Goal: Information Seeking & Learning: Learn about a topic

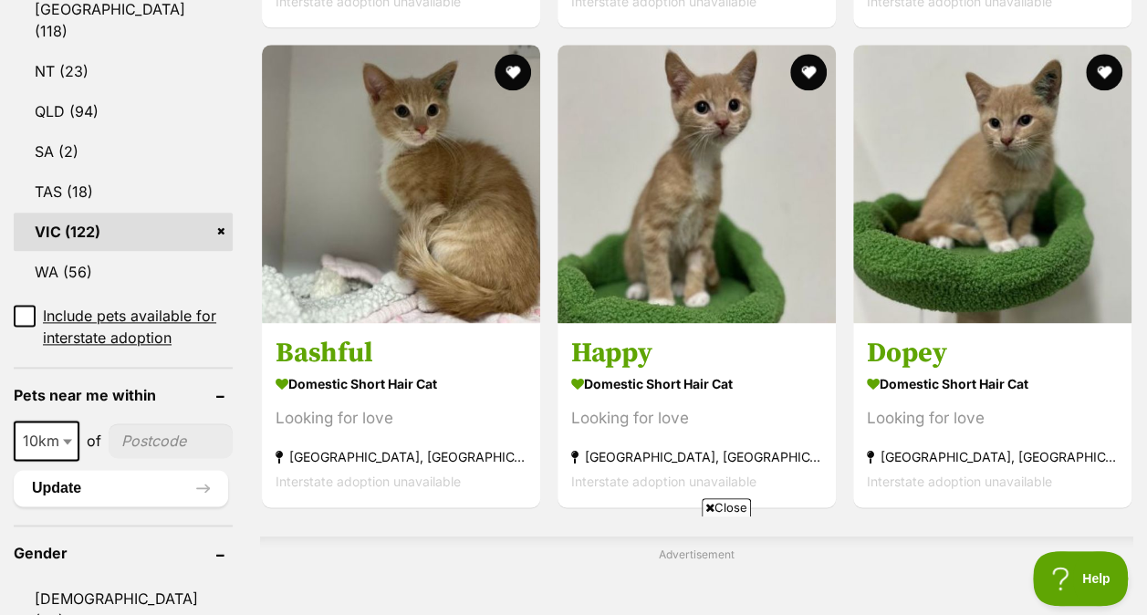
click at [708, 512] on icon at bounding box center [709, 508] width 9 height 12
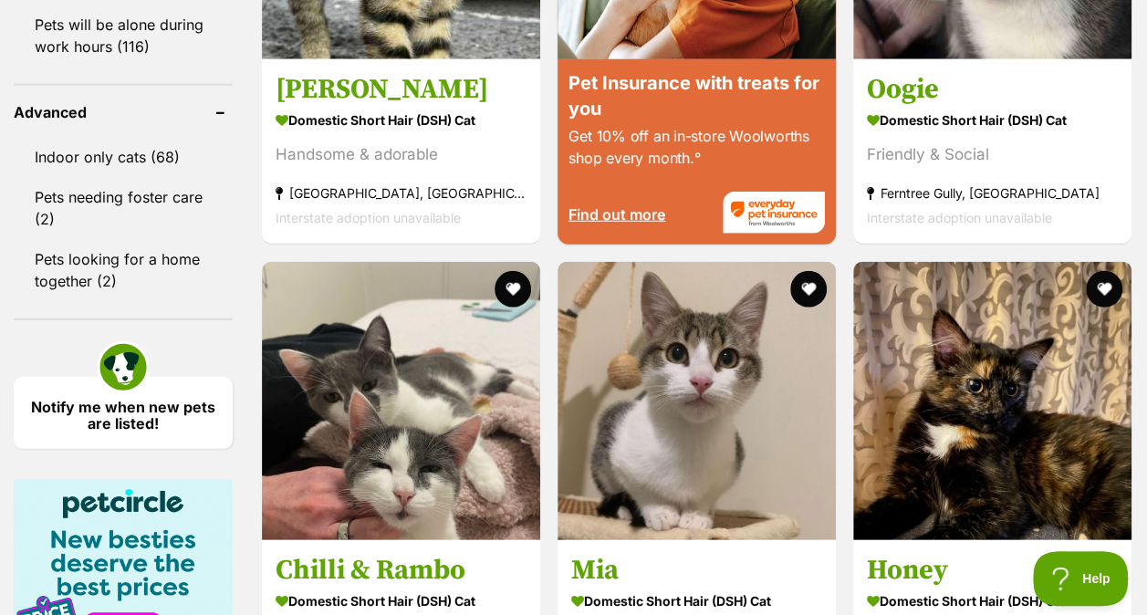
scroll to position [2524, 0]
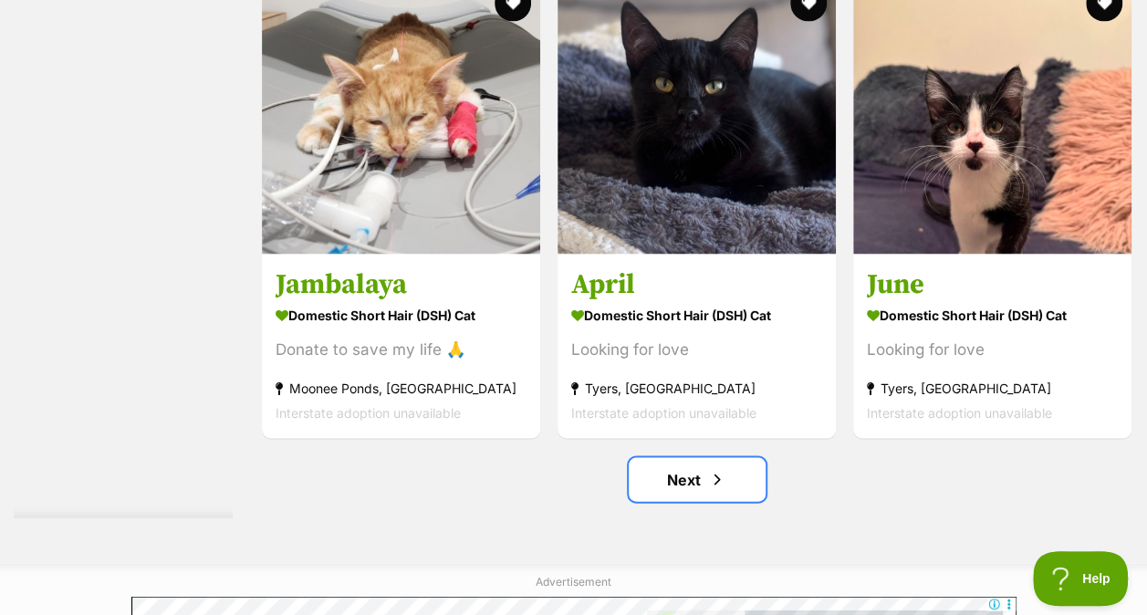
click at [726, 489] on link "Next" at bounding box center [697, 479] width 137 height 44
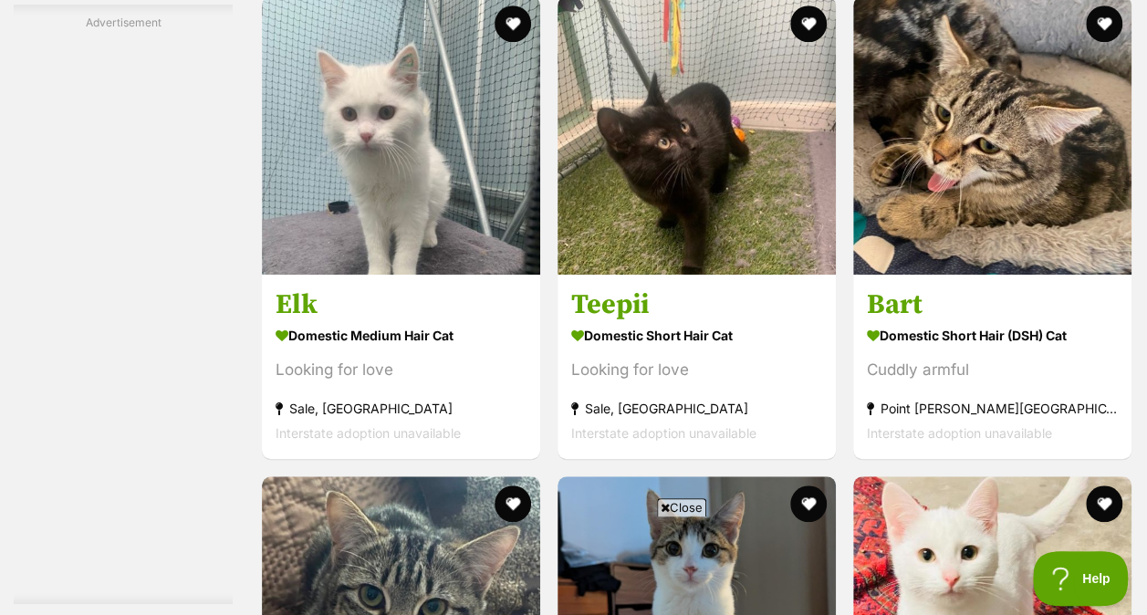
click at [663, 502] on icon at bounding box center [665, 508] width 9 height 12
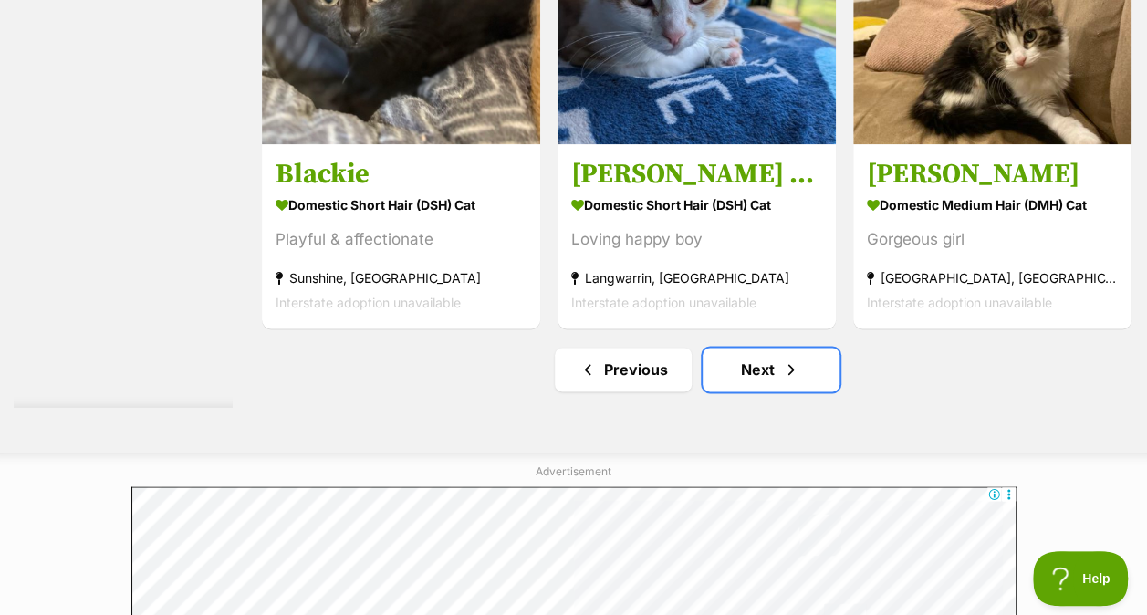
click at [795, 381] on span "Next page" at bounding box center [791, 370] width 18 height 22
